Goal: Task Accomplishment & Management: Use online tool/utility

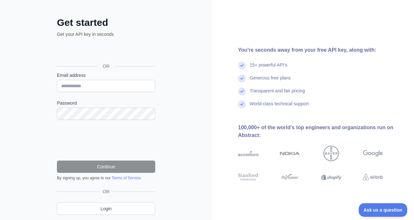
scroll to position [32, 0]
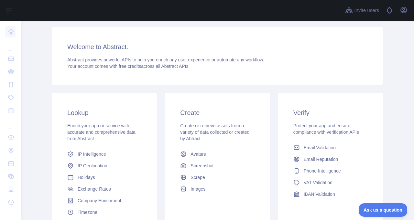
scroll to position [90, 0]
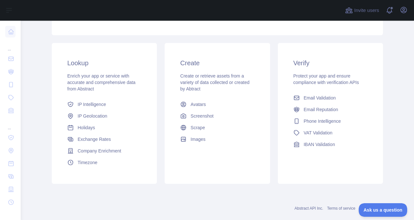
click at [95, 45] on div "Lookup Enrich your app or service with accurate and comprehensive data from Abs…" at bounding box center [104, 113] width 105 height 141
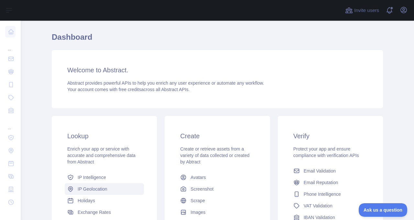
scroll to position [28, 0]
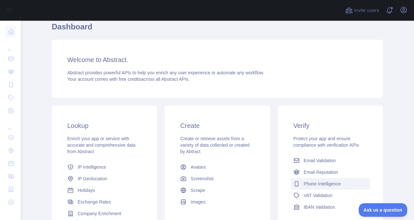
click at [312, 182] on span "Phone Intelligence" at bounding box center [322, 184] width 37 height 6
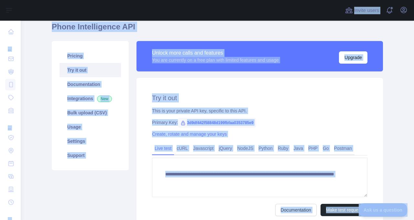
click at [219, 58] on div "You are currently on a free plan with limited features and usage" at bounding box center [215, 60] width 127 height 6
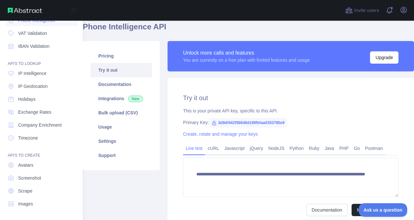
scroll to position [0, 0]
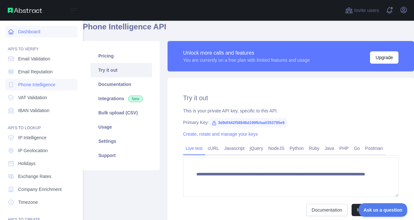
click at [42, 31] on link "Dashboard" at bounding box center [41, 32] width 72 height 12
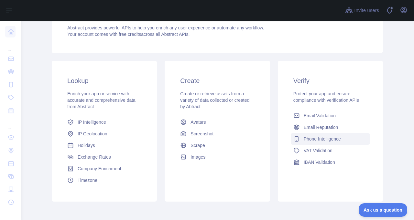
scroll to position [102, 0]
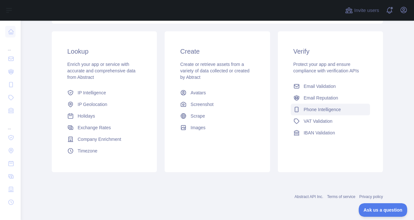
click at [316, 110] on span "Phone Intelligence" at bounding box center [322, 109] width 37 height 6
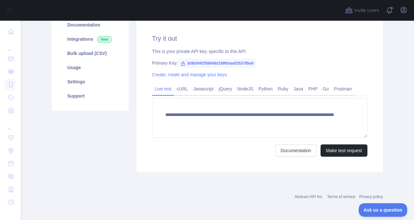
scroll to position [87, 0]
click at [263, 88] on link "Python" at bounding box center [265, 89] width 19 height 10
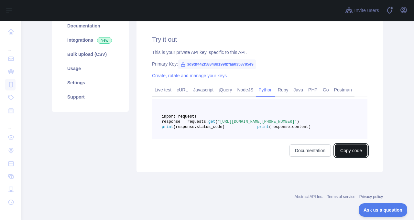
click at [344, 157] on button "Copy code" at bounding box center [351, 151] width 33 height 12
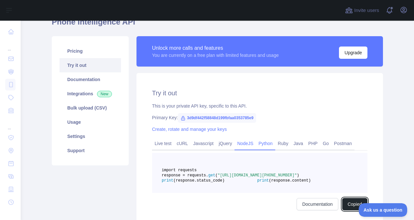
scroll to position [25, 0]
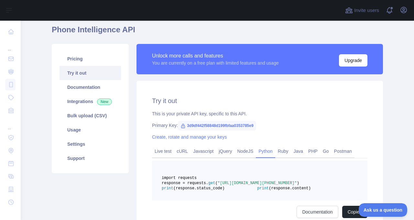
click at [185, 126] on icon at bounding box center [183, 126] width 5 height 5
click at [184, 125] on icon at bounding box center [184, 126] width 4 height 4
drag, startPoint x: 265, startPoint y: 125, endPoint x: 188, endPoint y: 126, distance: 76.4
click at [188, 126] on span "3d9df442f58848d199fbfaa0353785e9" at bounding box center [217, 126] width 78 height 10
click at [398, 11] on span at bounding box center [392, 10] width 13 height 21
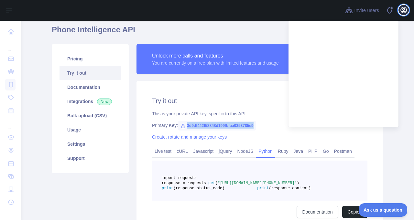
click at [399, 11] on button "Open user menu" at bounding box center [404, 10] width 10 height 10
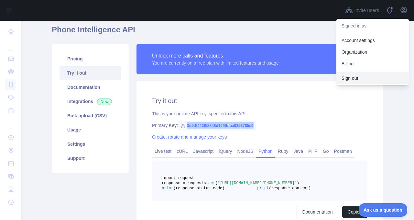
click at [375, 75] on button "Sign out" at bounding box center [373, 78] width 72 height 12
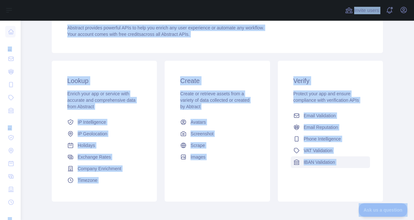
scroll to position [73, 0]
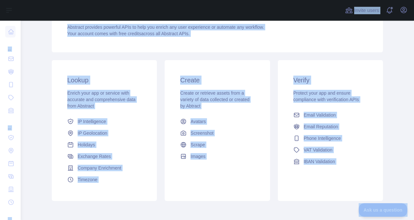
click at [236, 33] on div "Abstract provides powerful APIs to help you enrich any user experience or autom…" at bounding box center [217, 30] width 300 height 13
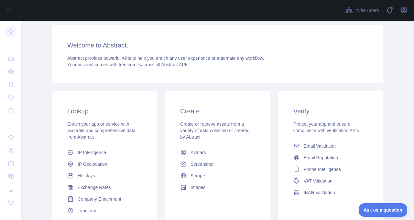
scroll to position [44, 0]
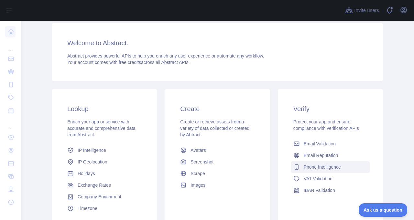
click at [308, 162] on link "Phone Intelligence" at bounding box center [330, 167] width 79 height 12
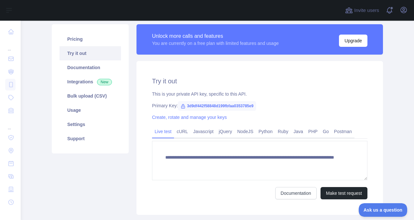
scroll to position [44, 0]
click at [186, 105] on span "3d9df442f58848d199fbfaa0353785e9" at bounding box center [217, 106] width 78 height 10
copy span "3d9df442f58848d199fbfaa0353785e9"
drag, startPoint x: 187, startPoint y: 105, endPoint x: 266, endPoint y: 106, distance: 78.9
click at [256, 106] on span "3d9df442f58848d199fbfaa0353785e9" at bounding box center [217, 106] width 78 height 10
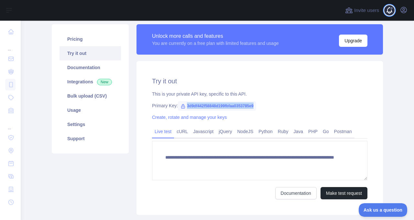
click at [388, 17] on span at bounding box center [392, 10] width 13 height 21
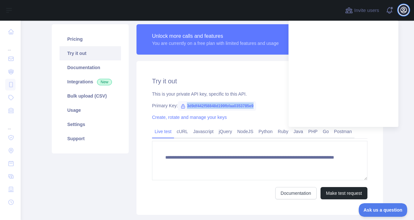
click at [399, 12] on button "Open user menu" at bounding box center [404, 10] width 10 height 10
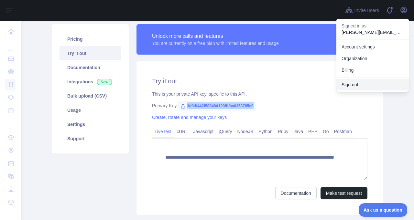
click at [362, 83] on button "Sign out" at bounding box center [373, 85] width 72 height 12
